Goal: Task Accomplishment & Management: Complete application form

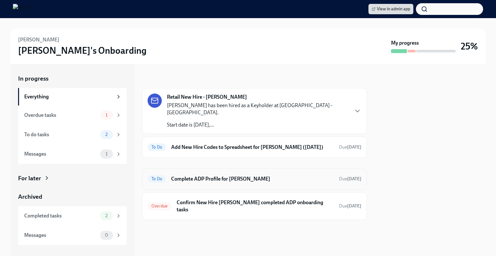
click at [225, 175] on h6 "Complete ADP Profile for [PERSON_NAME]" at bounding box center [252, 178] width 163 height 7
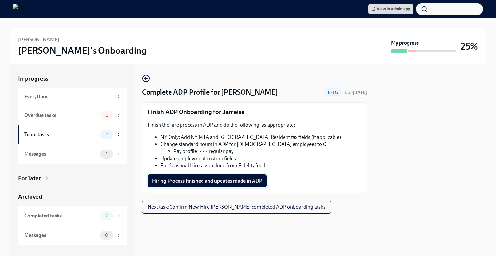
click at [198, 178] on span "Hiring Process finished and updates made in ADP" at bounding box center [207, 180] width 110 height 6
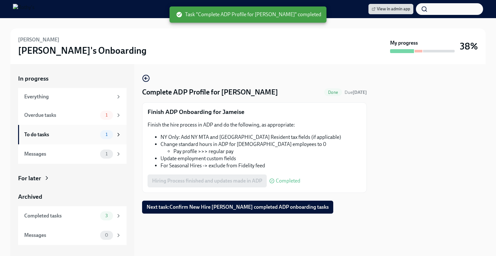
click at [109, 137] on div "1" at bounding box center [106, 134] width 13 height 9
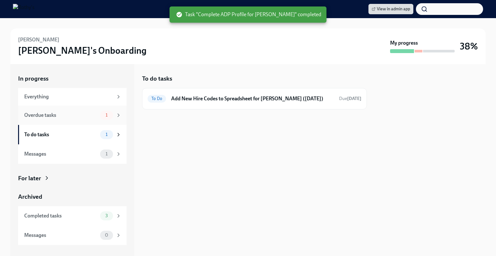
click at [90, 119] on div "Overdue tasks 1" at bounding box center [72, 114] width 97 height 9
click at [215, 95] on h6 "Confirm New Hire Jameise Jones completed ADP onboarding tasks" at bounding box center [255, 102] width 157 height 14
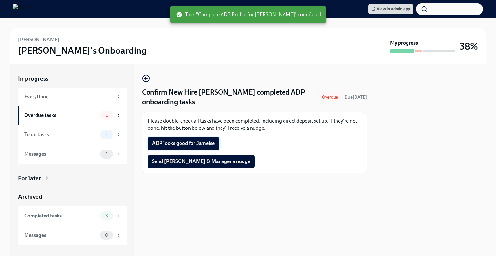
click at [182, 142] on span "ADP looks good for Jameise" at bounding box center [183, 143] width 63 height 6
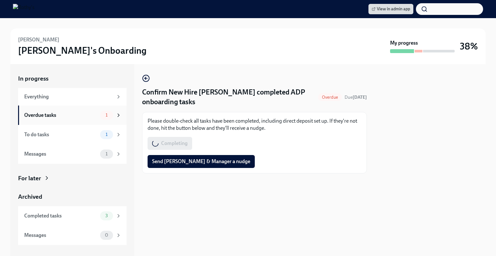
click at [74, 115] on div "Overdue tasks" at bounding box center [60, 114] width 73 height 7
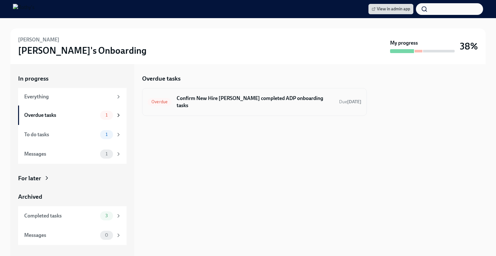
click at [213, 107] on h6 "Confirm New Hire Jameise Jones completed ADP onboarding tasks" at bounding box center [255, 102] width 157 height 14
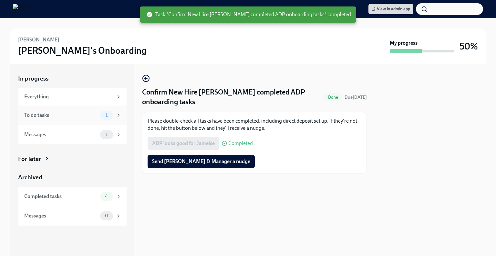
click at [73, 112] on div "To do tasks" at bounding box center [60, 114] width 73 height 7
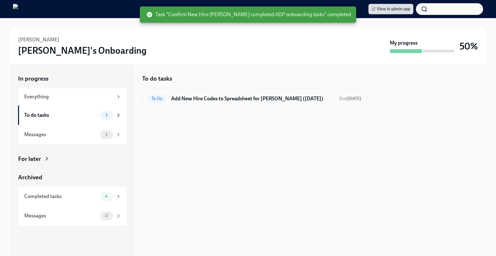
click at [232, 98] on h6 "Add New Hire Codes to Spreadsheet for Jameise Jones (08/21/2025)" at bounding box center [252, 98] width 163 height 7
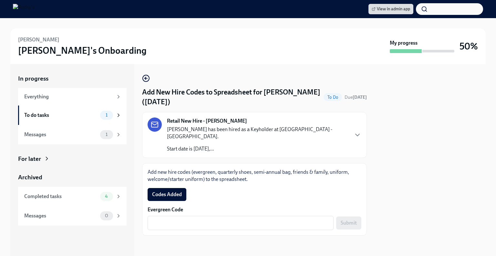
click at [157, 191] on span "Codes Added" at bounding box center [167, 194] width 30 height 6
drag, startPoint x: 196, startPoint y: 214, endPoint x: 223, endPoint y: 216, distance: 26.6
click at [196, 219] on textarea "Evergreen Code" at bounding box center [241, 223] width 178 height 8
paste textarea "E-FF-RHAFYIG"
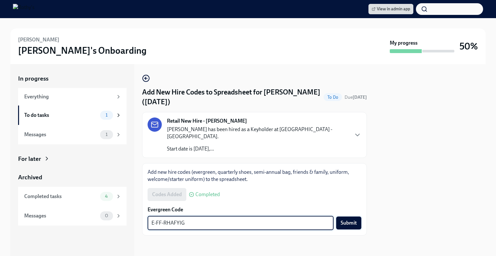
type textarea "E-FF-RHAFYIG"
click at [344, 219] on span "Submit" at bounding box center [349, 222] width 16 height 6
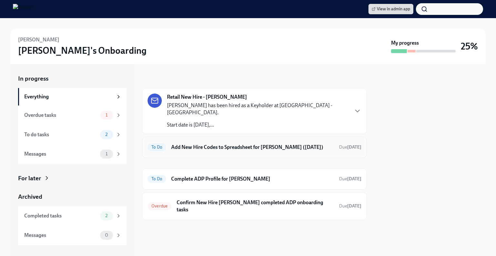
click at [221, 143] on h6 "Add New Hire Codes to Spreadsheet for Teketa Davis (08/21/2025)" at bounding box center [252, 146] width 163 height 7
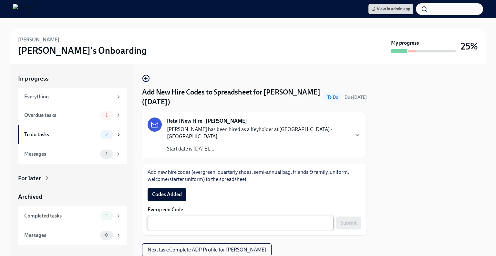
click at [260, 219] on textarea "Evergreen Code" at bounding box center [241, 223] width 178 height 8
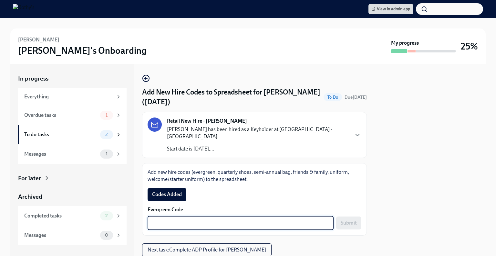
paste textarea "E-FF-KNII7EG"
type textarea "E-FF-KNII7EG"
click at [341, 216] on button "Submit" at bounding box center [348, 222] width 25 height 13
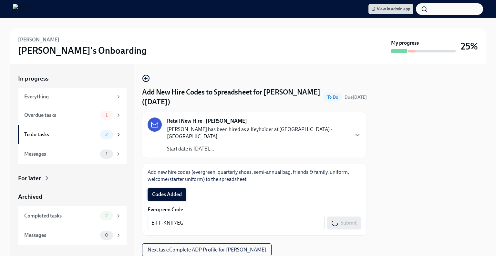
click at [172, 191] on span "Codes Added" at bounding box center [167, 194] width 30 height 6
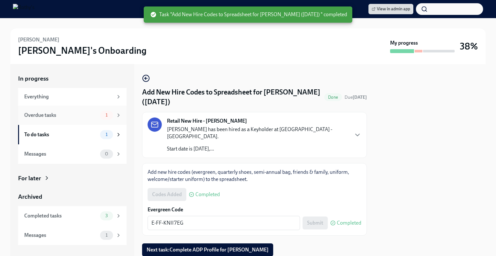
click at [73, 117] on div "Overdue tasks" at bounding box center [60, 114] width 73 height 7
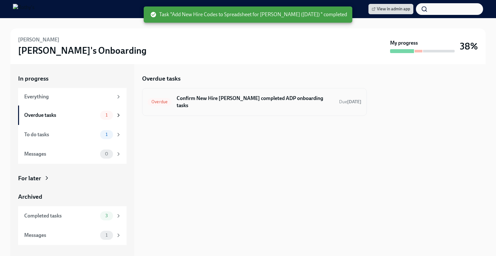
click at [220, 100] on h6 "Confirm New Hire Teketa Davis completed ADP onboarding tasks" at bounding box center [255, 102] width 157 height 14
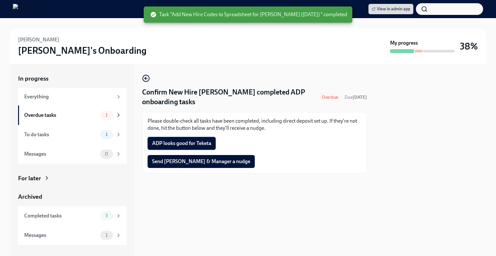
click at [199, 140] on span "ADP looks good for Teketa" at bounding box center [181, 143] width 59 height 6
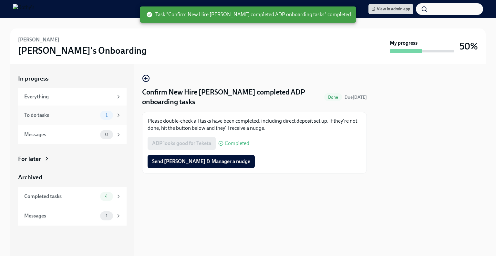
click at [68, 114] on div "To do tasks" at bounding box center [60, 114] width 73 height 7
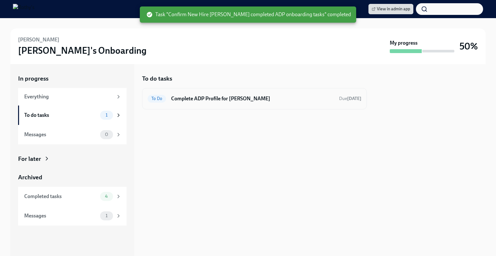
click at [181, 99] on h6 "Complete ADP Profile for Teketa Davis" at bounding box center [252, 98] width 163 height 7
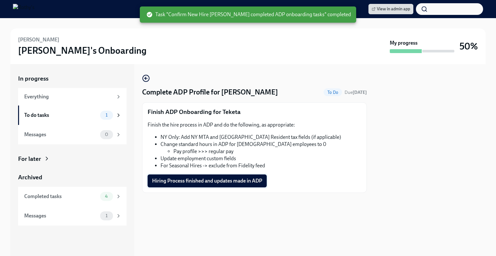
click at [200, 181] on span "Hiring Process finished and updates made in ADP" at bounding box center [207, 180] width 110 height 6
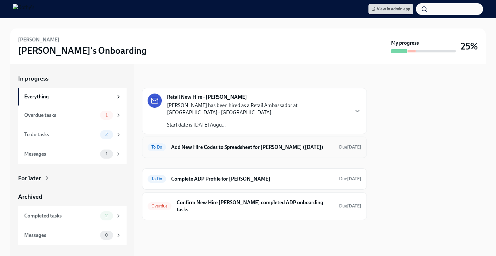
click at [226, 143] on h6 "Add New Hire Codes to Spreadsheet for [PERSON_NAME] ([DATE])" at bounding box center [252, 146] width 163 height 7
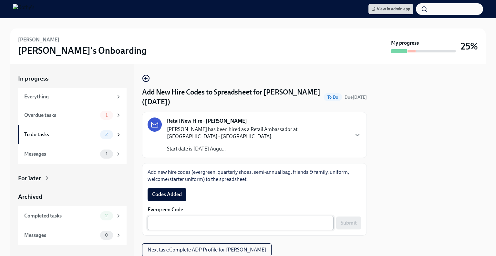
click at [216, 215] on div "x ​" at bounding box center [241, 222] width 186 height 14
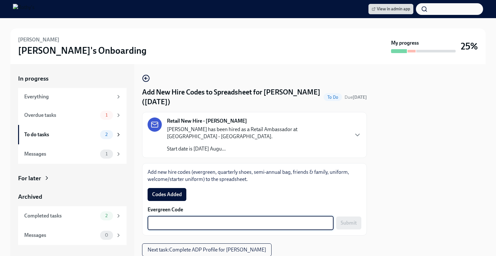
paste textarea "E-FF-BFFBWKG"
type textarea "E-FF-BFFBWKG"
click at [353, 216] on button "Submit" at bounding box center [348, 222] width 25 height 13
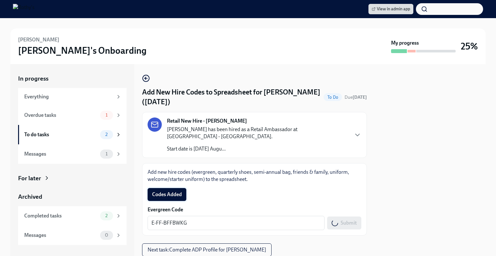
click at [160, 191] on span "Codes Added" at bounding box center [167, 194] width 30 height 6
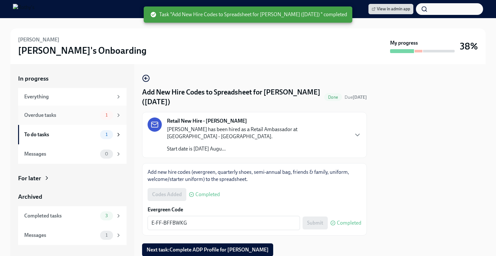
click at [81, 113] on div "Overdue tasks" at bounding box center [60, 114] width 73 height 7
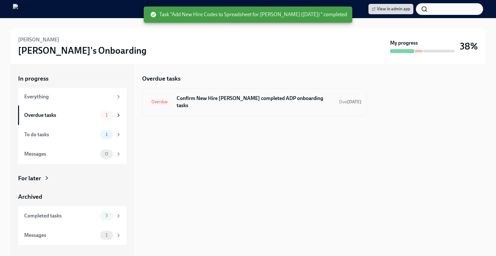
click at [203, 100] on h6 "Confirm New Hire Mike Anderson completed ADP onboarding tasks" at bounding box center [255, 102] width 157 height 14
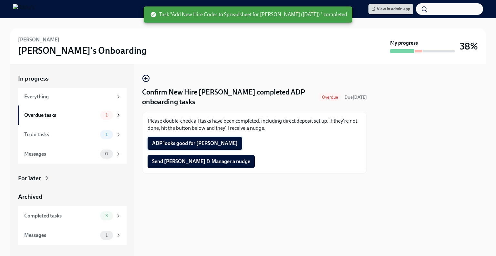
click at [178, 142] on span "ADP looks good for Mike" at bounding box center [195, 143] width 86 height 6
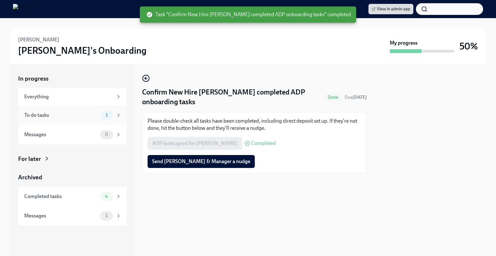
click at [81, 128] on div "Messages 0" at bounding box center [72, 134] width 109 height 19
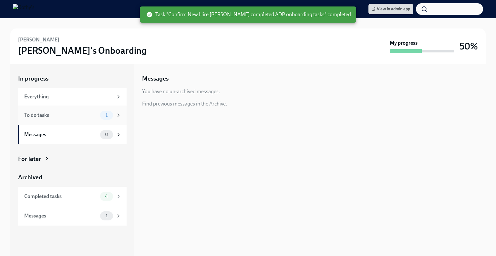
click at [89, 116] on div "To do tasks" at bounding box center [60, 114] width 73 height 7
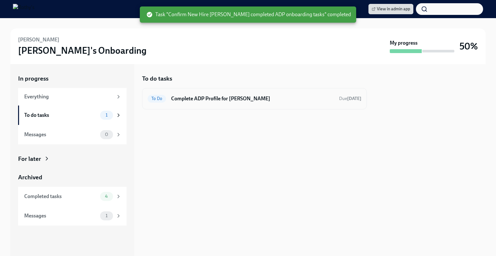
click at [208, 93] on div "To Do Complete ADP Profile for Mike Anderson Due in 7 days" at bounding box center [255, 98] width 214 height 10
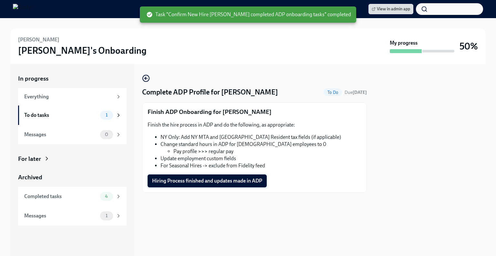
click at [189, 182] on span "Hiring Process finished and updates made in ADP" at bounding box center [207, 180] width 110 height 6
